Goal: Task Accomplishment & Management: Complete application form

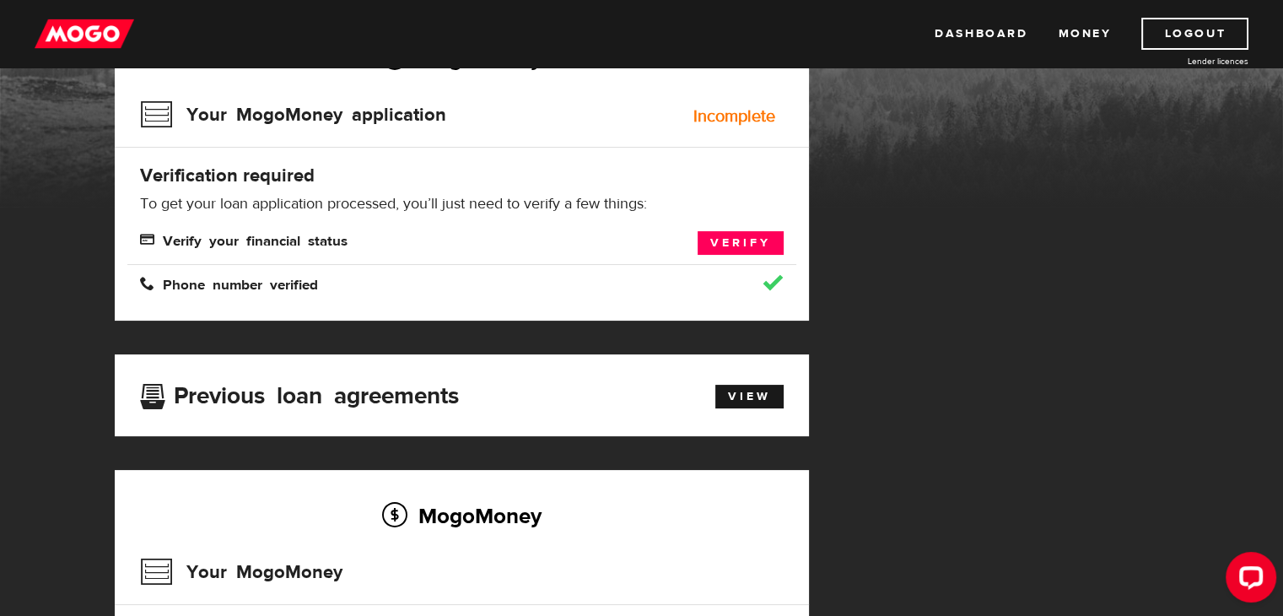
scroll to position [84, 0]
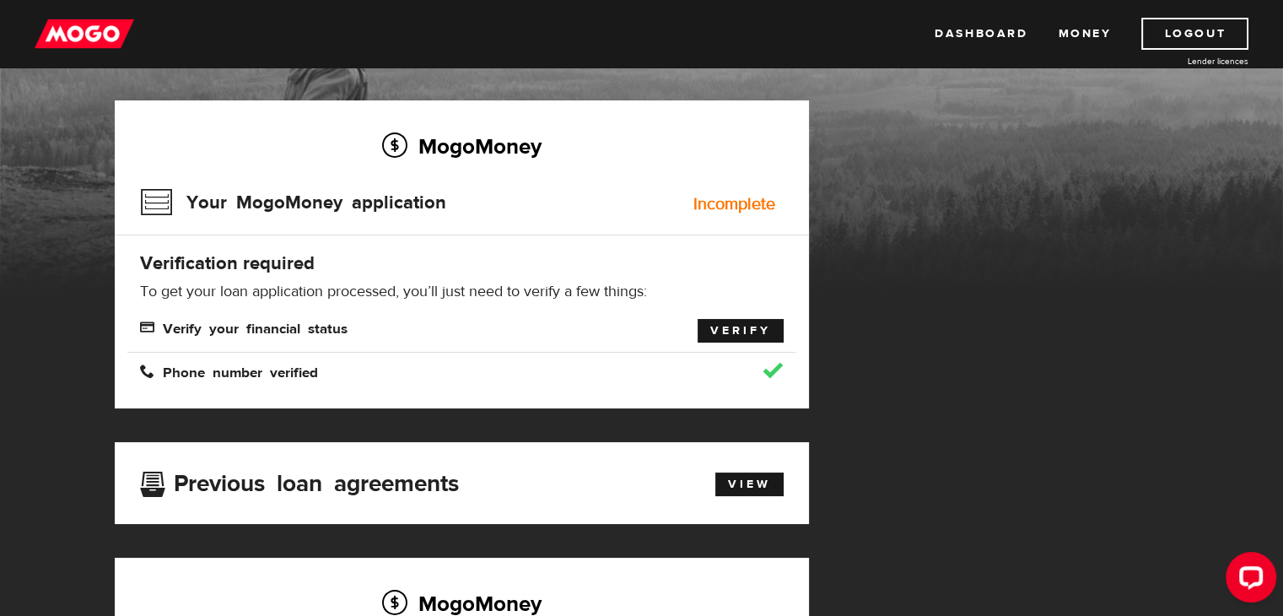
click at [754, 322] on link "Verify" at bounding box center [741, 331] width 86 height 24
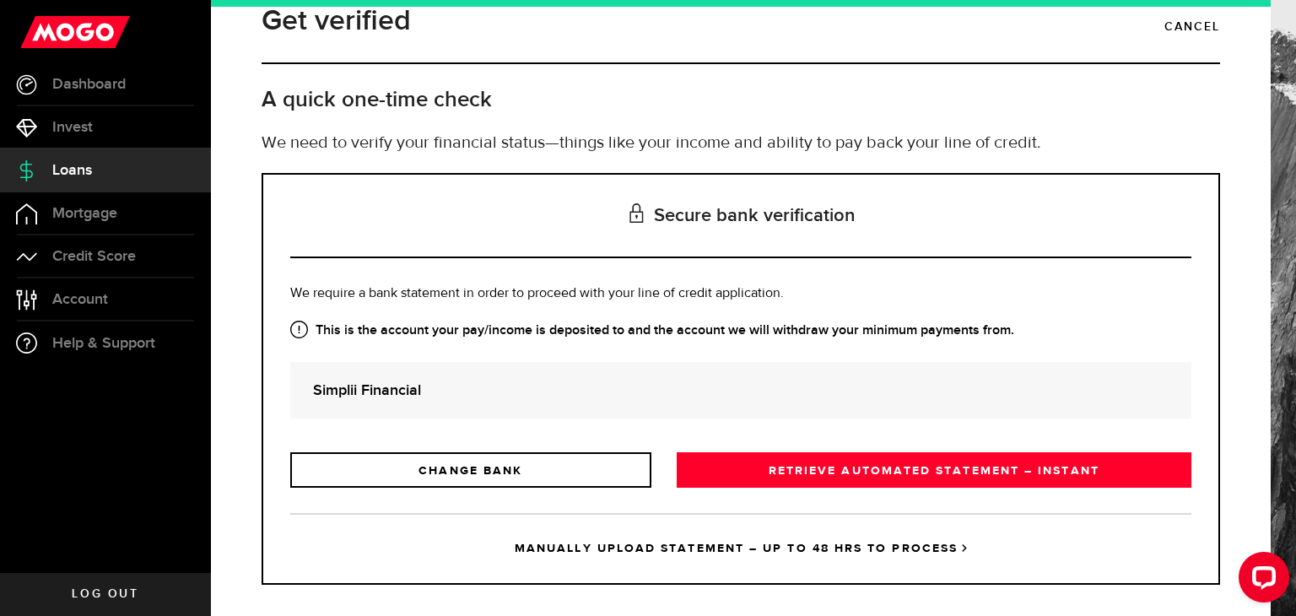
scroll to position [47, 0]
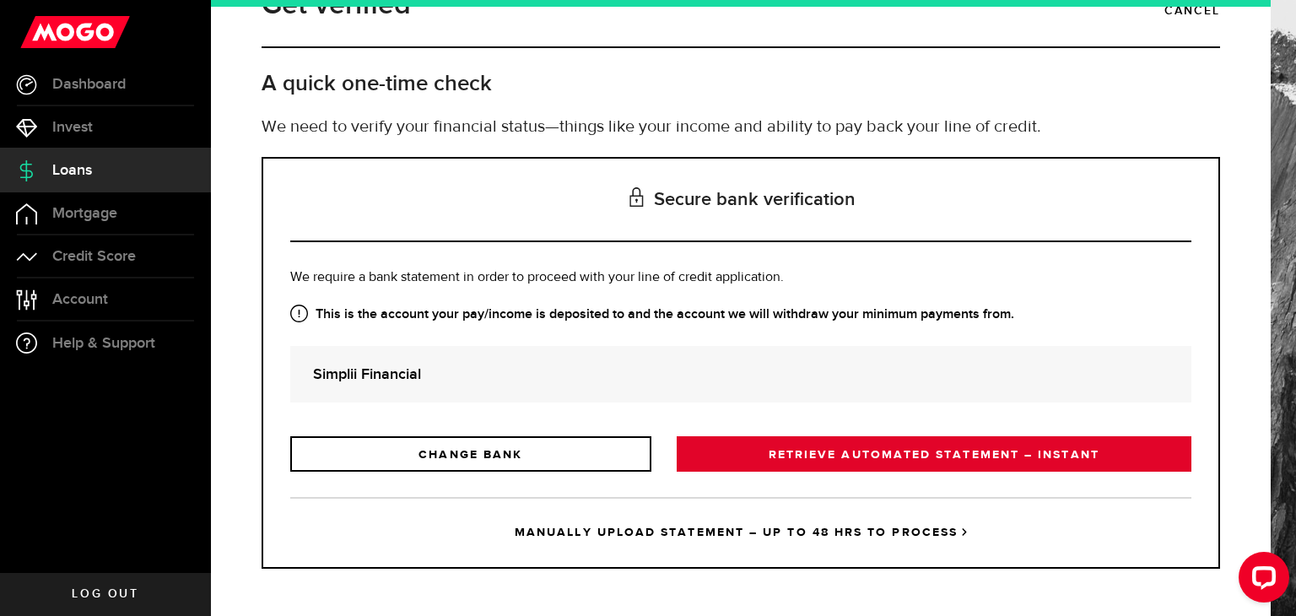
click at [794, 451] on link "RETRIEVE AUTOMATED STATEMENT – INSTANT" at bounding box center [934, 453] width 515 height 35
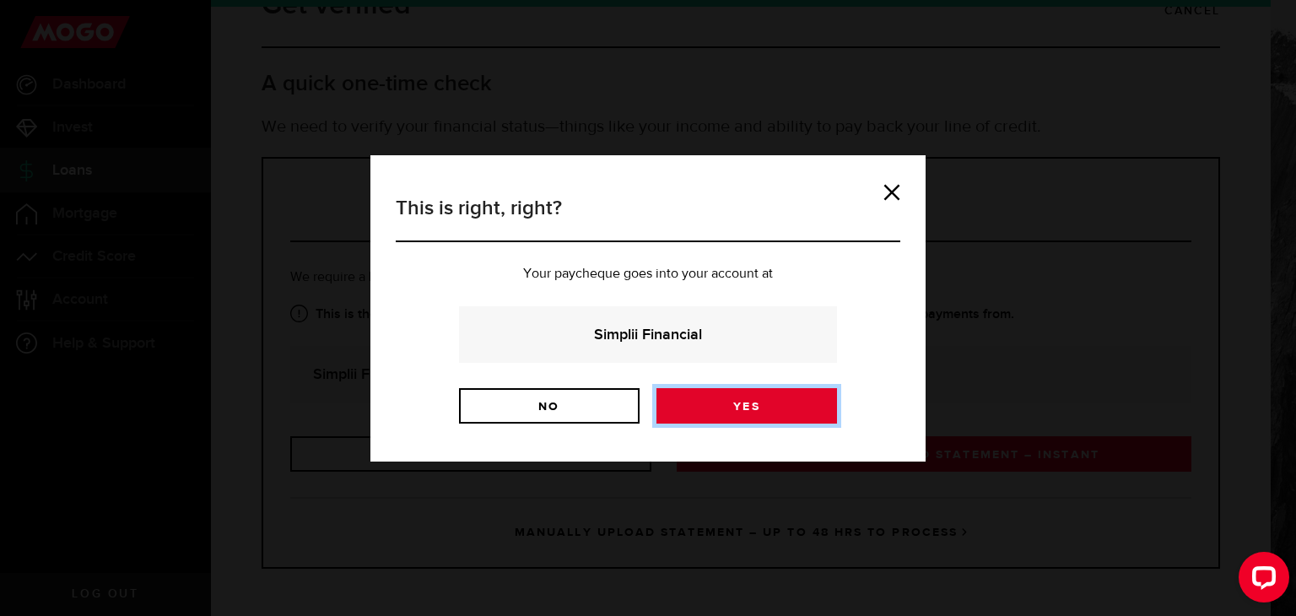
click at [705, 406] on link "Yes" at bounding box center [746, 405] width 181 height 35
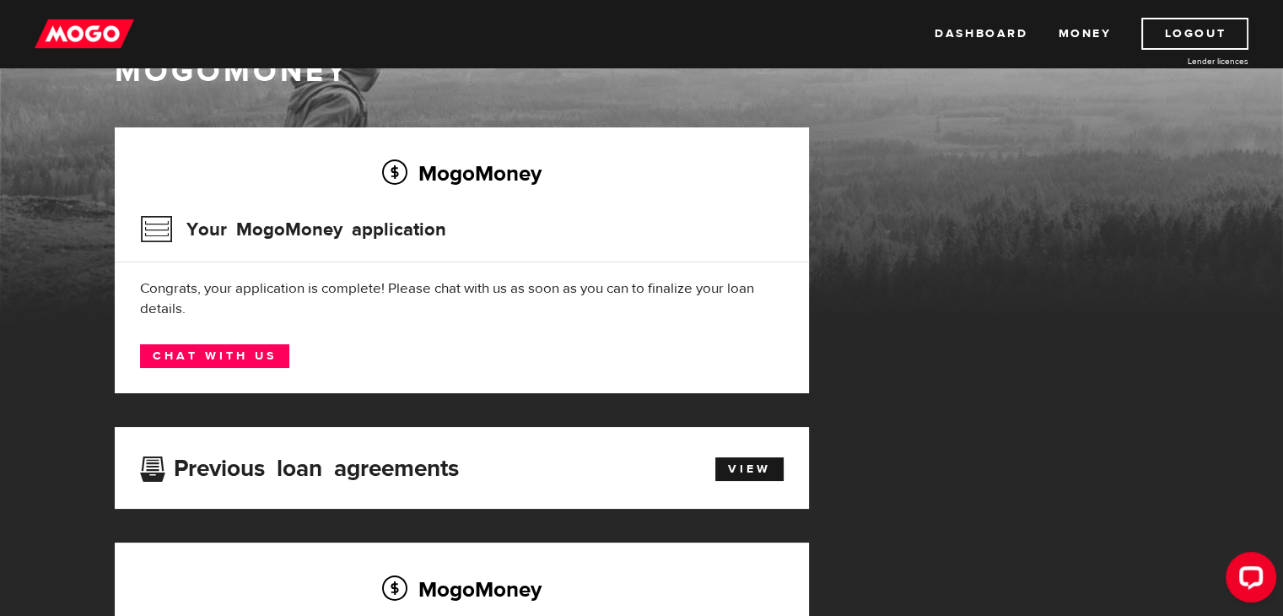
scroll to position [84, 0]
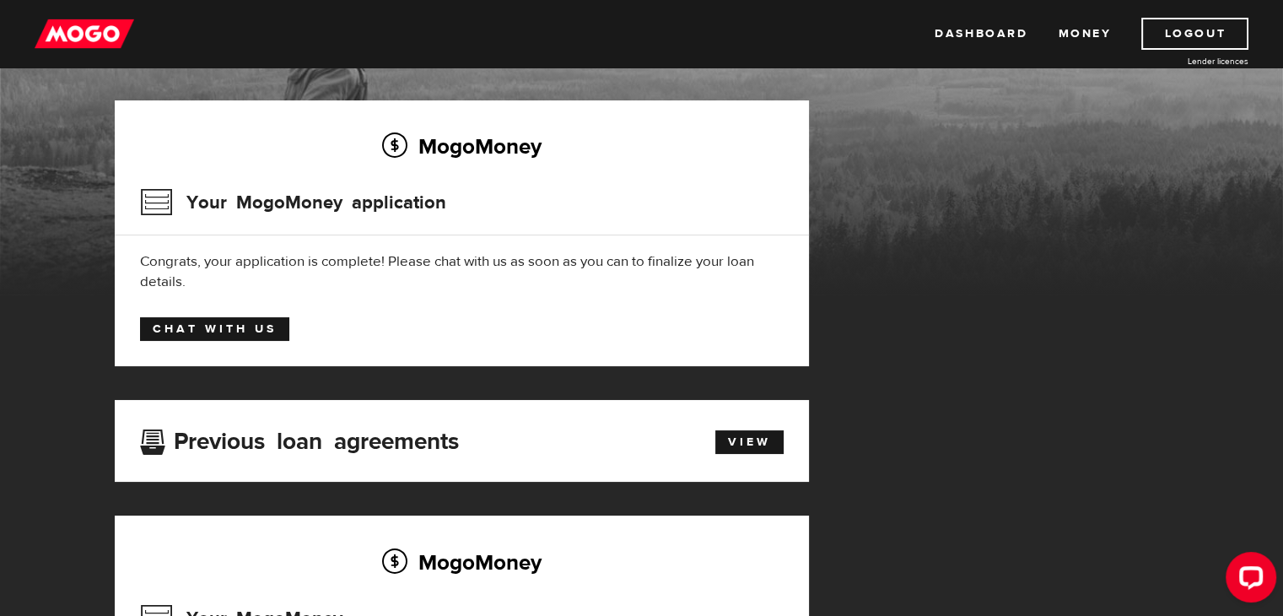
click at [237, 325] on link "Chat with us" at bounding box center [214, 329] width 149 height 24
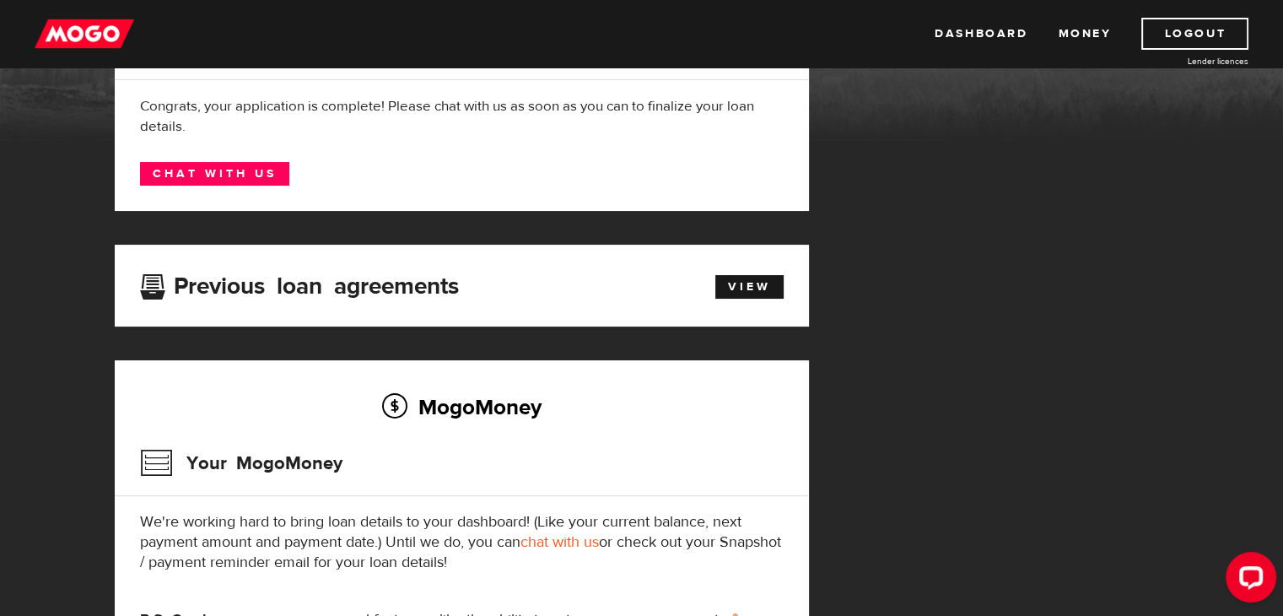
scroll to position [0, 0]
